Goal: Navigation & Orientation: Find specific page/section

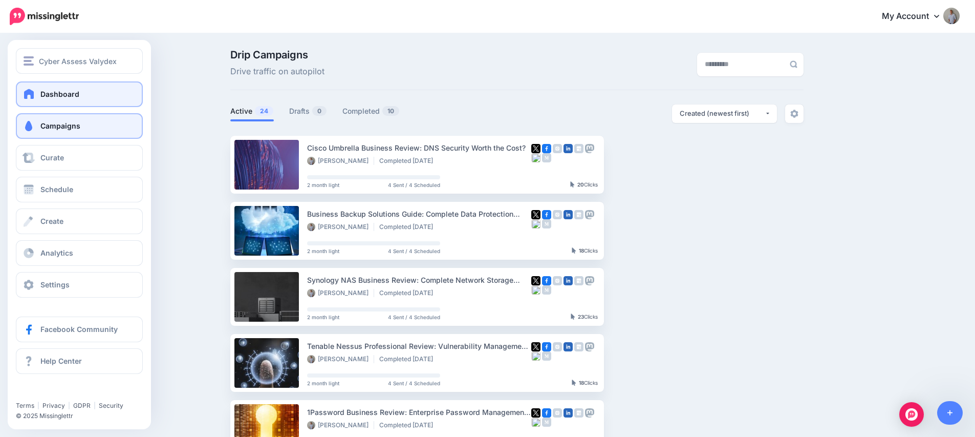
click at [32, 91] on span at bounding box center [29, 94] width 13 height 10
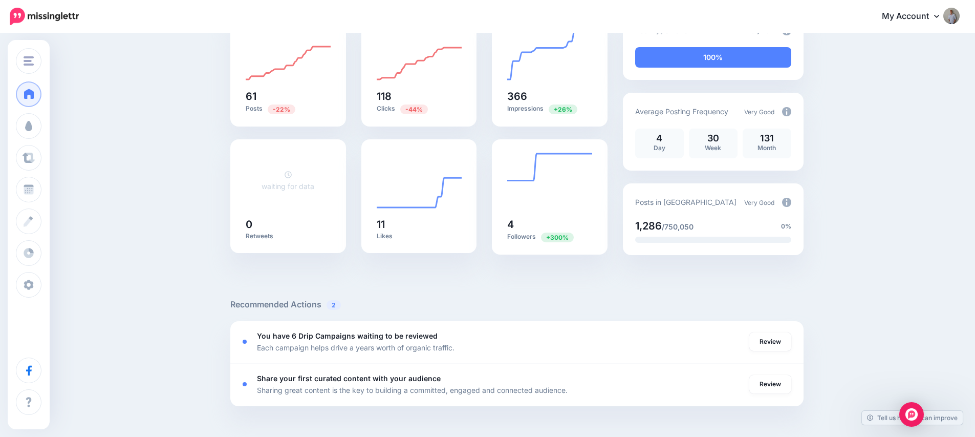
scroll to position [114, 0]
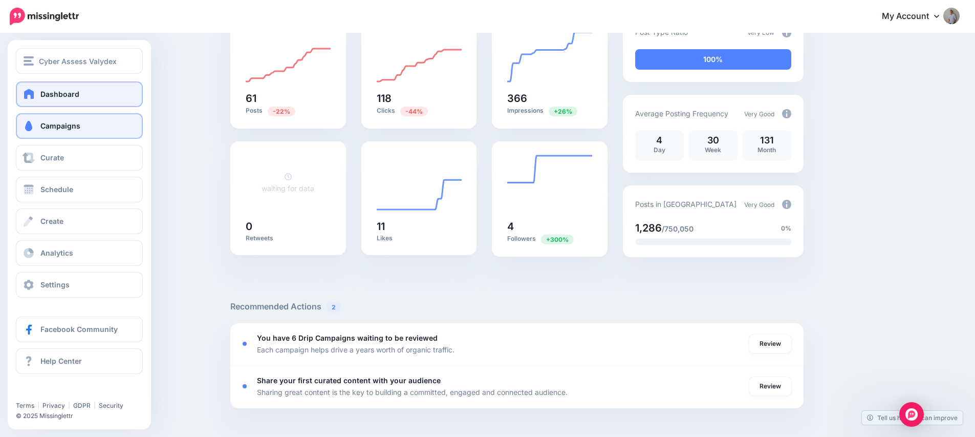
click at [76, 126] on span "Campaigns" at bounding box center [60, 125] width 40 height 9
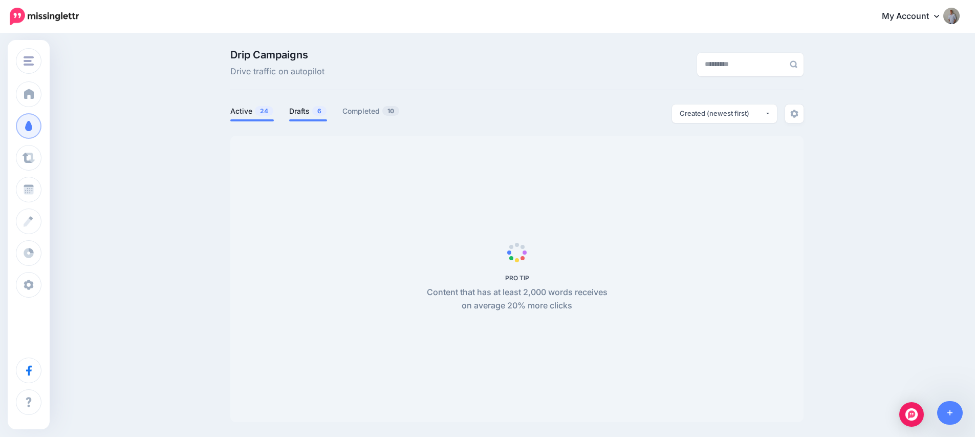
click at [316, 111] on span "6" at bounding box center [319, 111] width 14 height 10
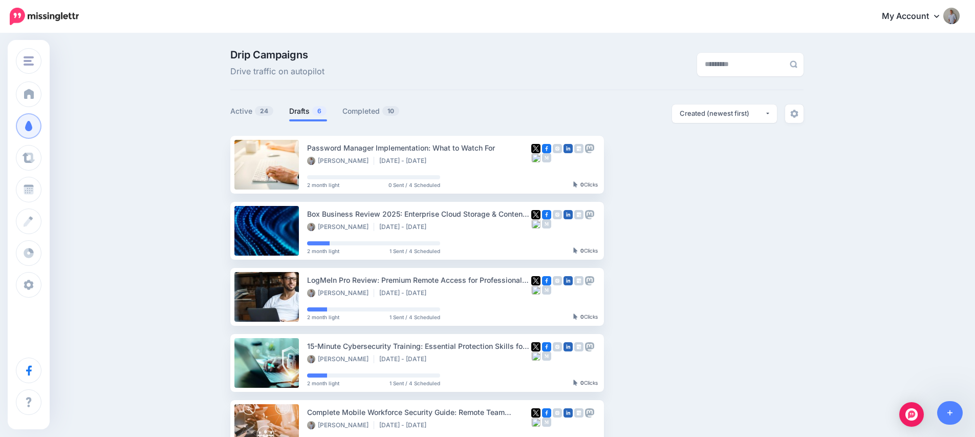
click at [308, 112] on link "Drafts 6" at bounding box center [308, 111] width 38 height 12
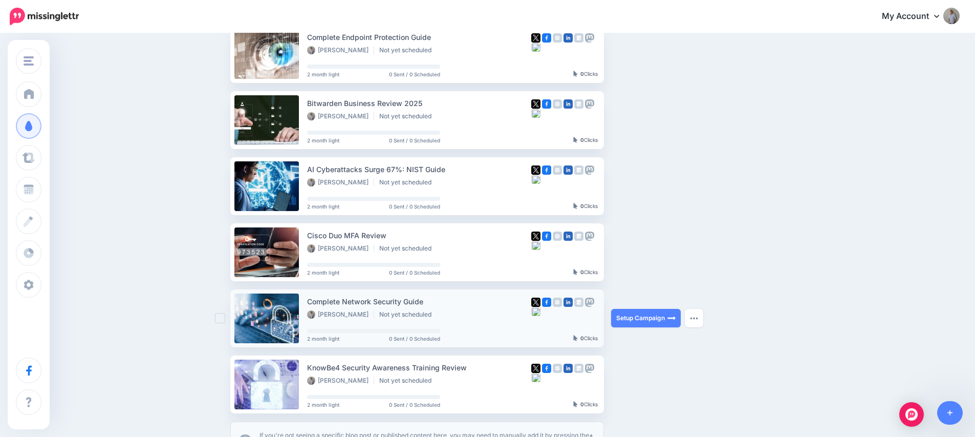
scroll to position [43, 0]
